Goal: Check status: Check status

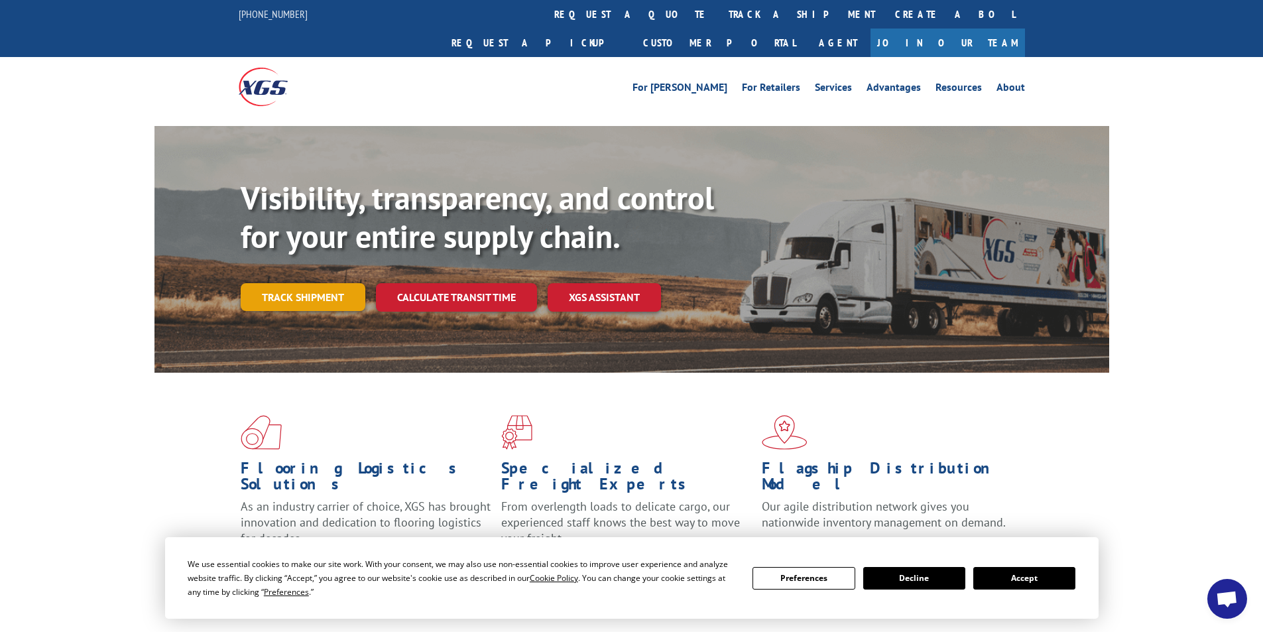
click at [304, 283] on link "Track shipment" at bounding box center [303, 297] width 125 height 28
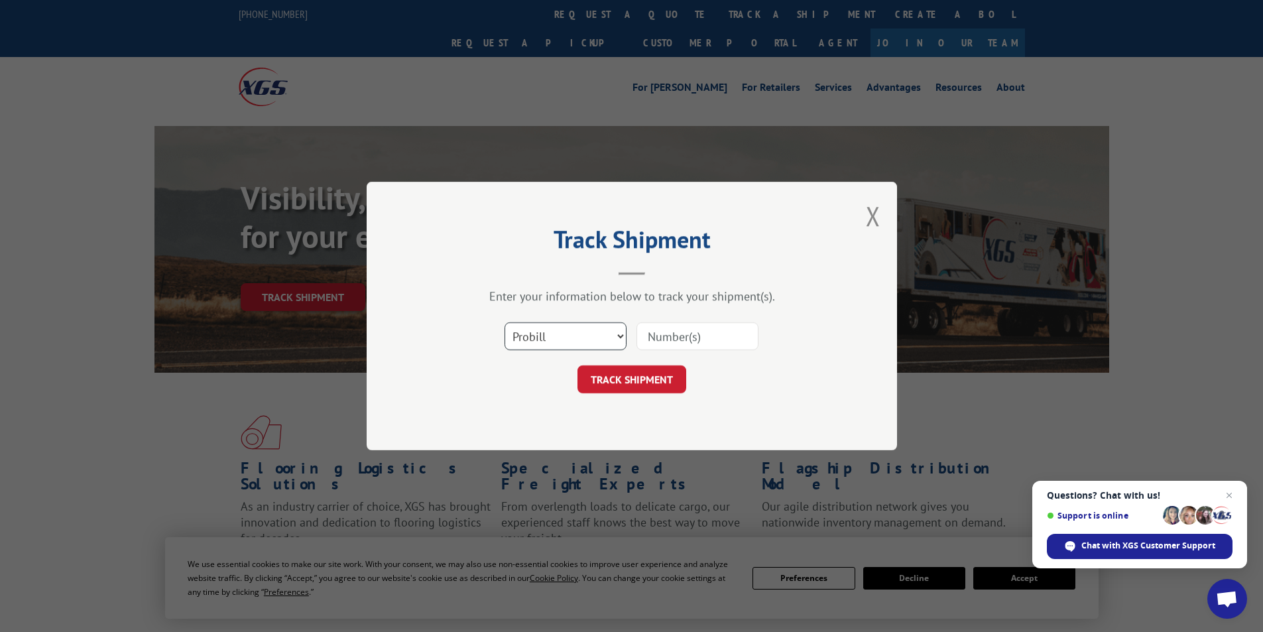
click at [616, 336] on select "Select category... Probill BOL PO" at bounding box center [566, 336] width 122 height 28
click at [505, 322] on select "Select category... Probill BOL PO" at bounding box center [566, 336] width 122 height 28
click at [679, 339] on input at bounding box center [698, 336] width 122 height 28
type input "471254"
click button "TRACK SHIPMENT" at bounding box center [632, 379] width 109 height 28
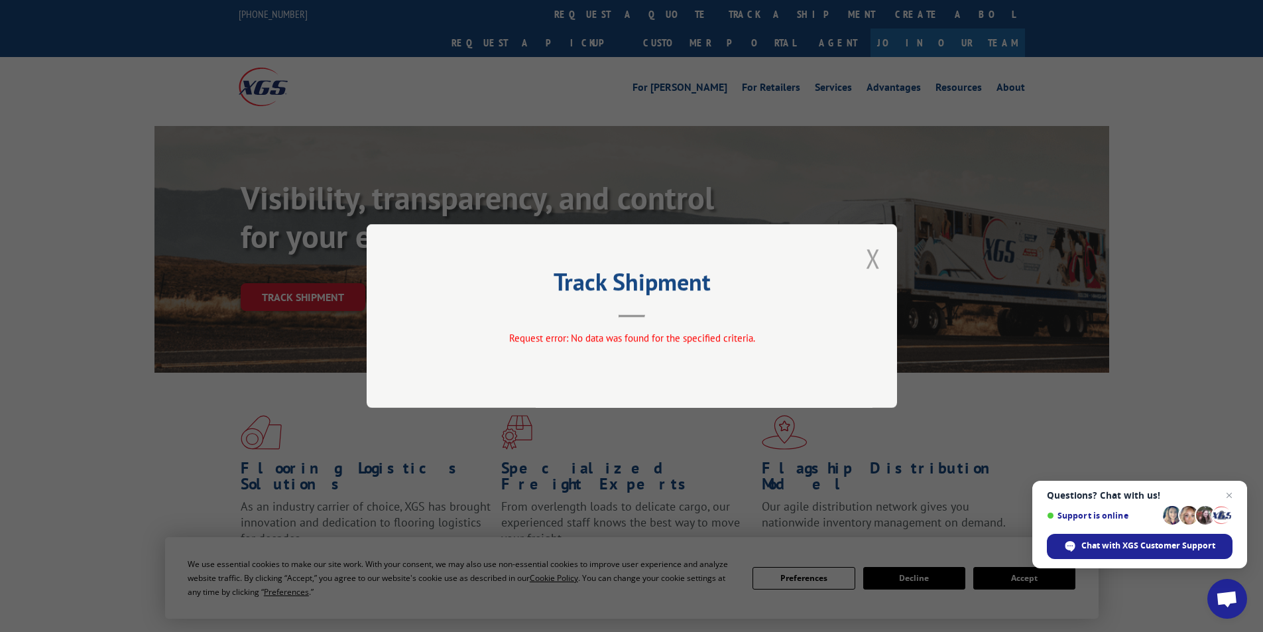
click at [875, 254] on button "Close modal" at bounding box center [873, 258] width 15 height 35
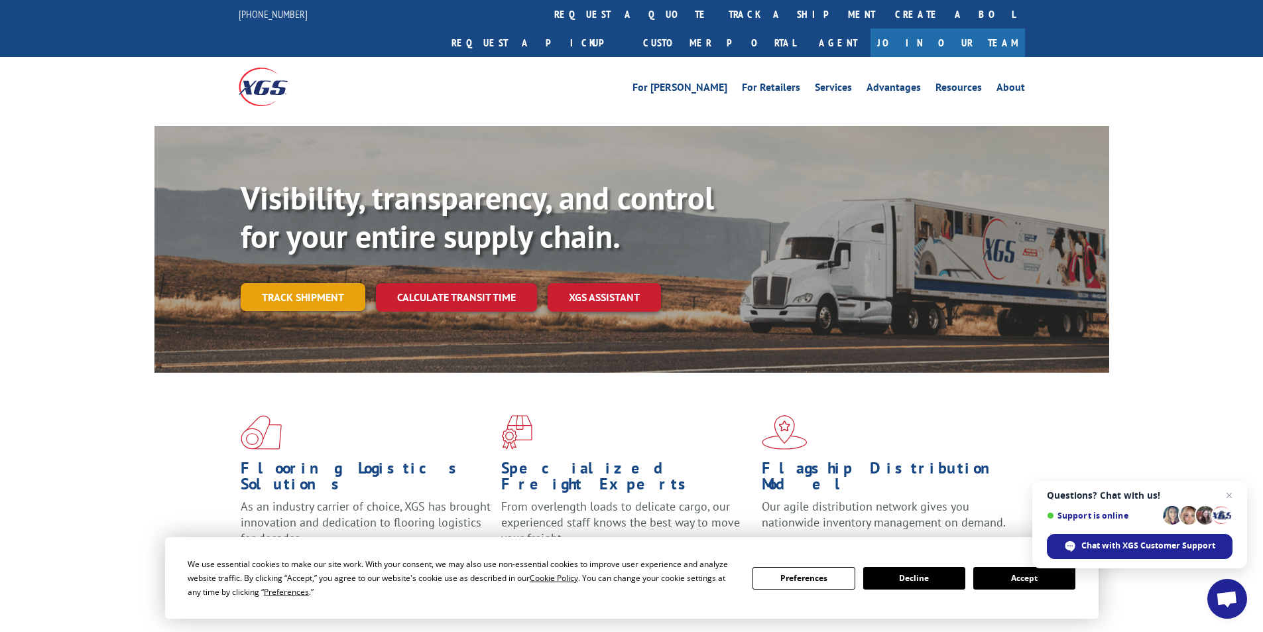
click at [284, 283] on link "Track shipment" at bounding box center [303, 297] width 125 height 28
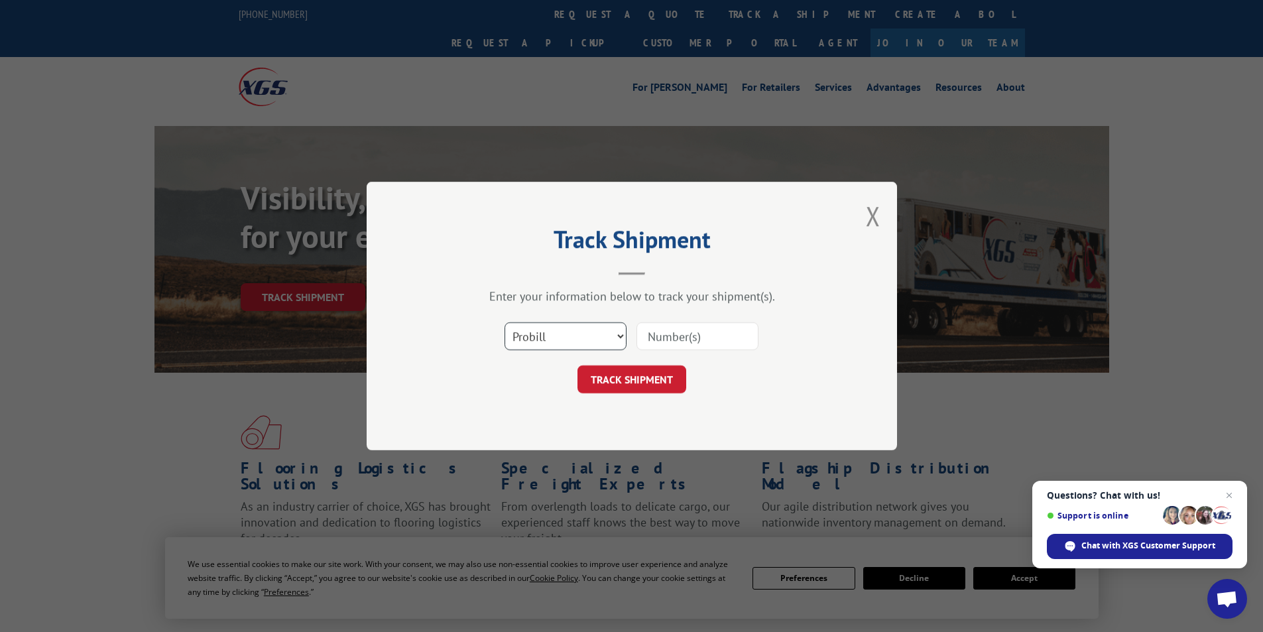
click at [617, 336] on select "Select category... Probill BOL PO" at bounding box center [566, 336] width 122 height 28
select select "bol"
click at [505, 322] on select "Select category... Probill BOL PO" at bounding box center [566, 336] width 122 height 28
click at [665, 337] on input at bounding box center [698, 336] width 122 height 28
type input "471254"
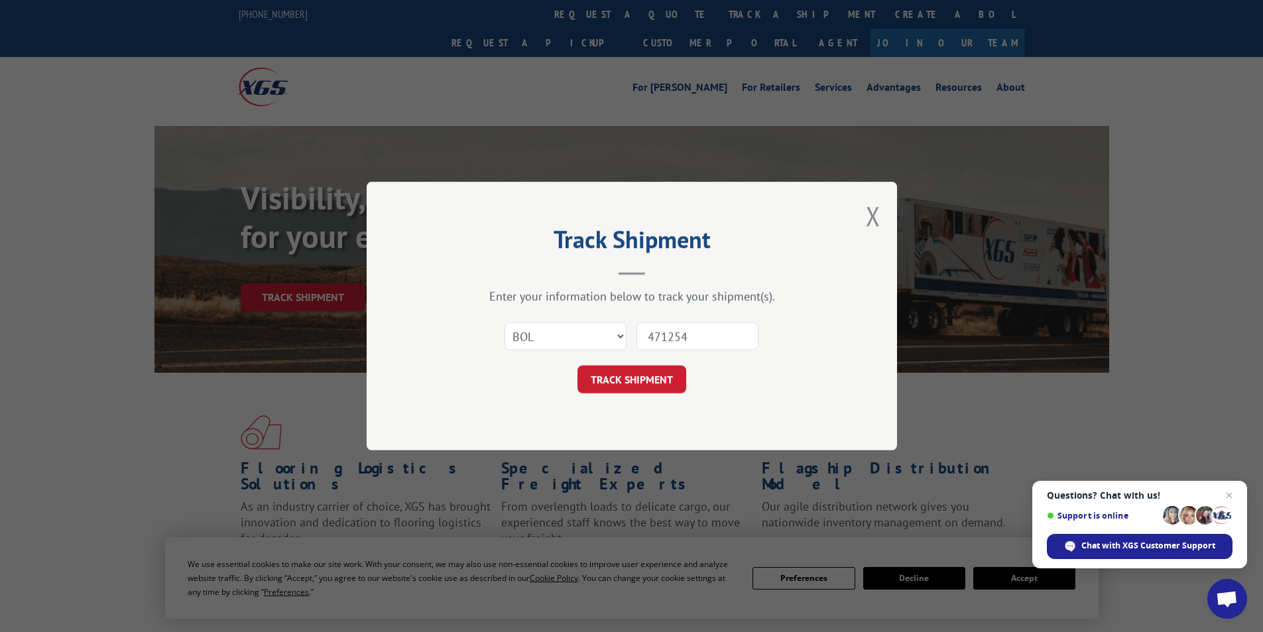
click button "TRACK SHIPMENT" at bounding box center [632, 379] width 109 height 28
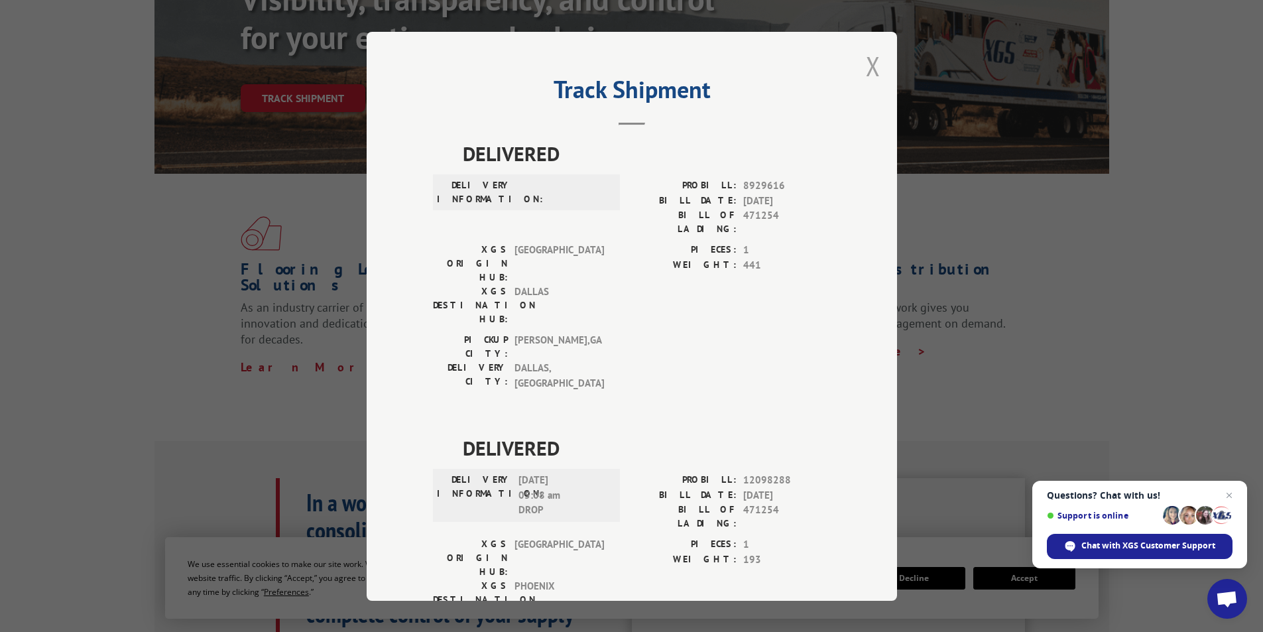
click at [869, 68] on button "Close modal" at bounding box center [873, 65] width 15 height 35
